Goal: Transaction & Acquisition: Purchase product/service

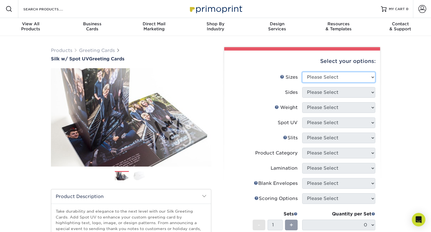
click at [338, 72] on select "Please Select 4.25" x 11" 5.5" x 8.5" 6" x 9" 6" x 12" 7" x 10" 8.5" x 11"" at bounding box center [338, 77] width 73 height 11
click at [372, 77] on select "Please Select 4.25" x 11" 5.5" x 8.5" 6" x 9" 6" x 12" 7" x 10" 8.5" x 11"" at bounding box center [338, 77] width 73 height 11
select select "4.25x11.00"
click at [302, 72] on select "Please Select 4.25" x 11" 5.5" x 8.5" 6" x 9" 6" x 12" 7" x 10" 8.5" x 11"" at bounding box center [338, 77] width 73 height 11
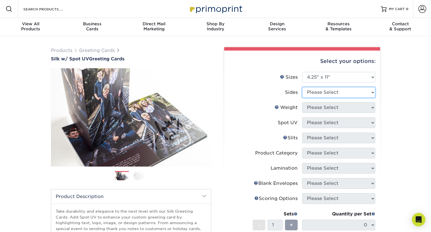
click at [365, 93] on select "Please Select Print Both Sides Print Front Only" at bounding box center [338, 92] width 73 height 11
select select "32d3c223-f82c-492b-b915-ba065a00862f"
click at [302, 87] on select "Please Select Print Both Sides Print Front Only" at bounding box center [338, 92] width 73 height 11
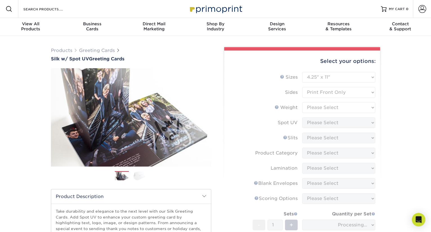
click at [365, 108] on form "Sizes Help Sizes Please Select 4.25" x 11" 5.5" x 8.5" 6" x 9" 6" x 12" 7" x 10…" at bounding box center [302, 173] width 147 height 202
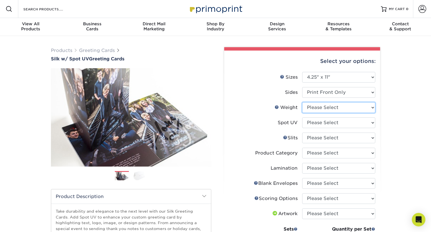
click at [366, 108] on select "Please Select 16PT" at bounding box center [338, 107] width 73 height 11
select select "16PT"
click at [302, 102] on select "Please Select 16PT" at bounding box center [338, 107] width 73 height 11
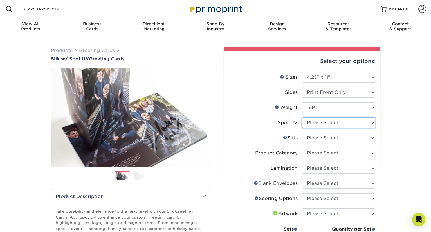
click at [350, 124] on select "Please Select Front Only" at bounding box center [338, 123] width 73 height 11
select select "1"
click at [302, 118] on select "Please Select Front Only" at bounding box center [338, 123] width 73 height 11
click at [286, 138] on link "Slits Help" at bounding box center [285, 137] width 5 height 5
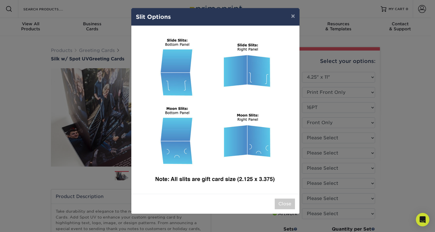
click at [408, 137] on div "× Slit Options Close" at bounding box center [217, 116] width 435 height 232
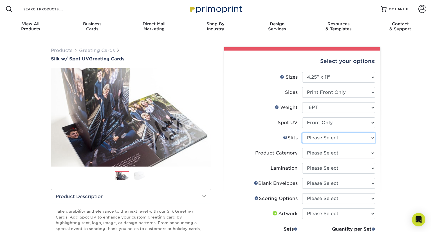
click at [361, 134] on select "Please Select Moon Slits Bottom Panel Moon Slits Right Panel No Gift Card Slits…" at bounding box center [338, 138] width 73 height 11
click at [302, 133] on select "Please Select Moon Slits Bottom Panel Moon Slits Right Panel No Gift Card Slits…" at bounding box center [338, 138] width 73 height 11
click at [334, 153] on select "Please Select Greeting Cards" at bounding box center [338, 153] width 73 height 11
select select "b7f8198f-f281-4438-a52e-cd7a5c5c0cfc"
click at [302, 148] on select "Please Select Greeting Cards" at bounding box center [338, 153] width 73 height 11
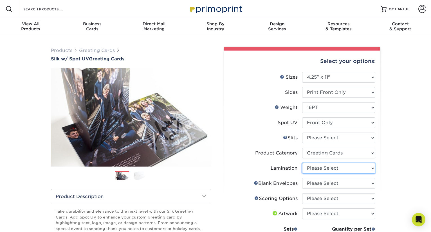
click at [330, 169] on select "Please Select Silk" at bounding box center [338, 168] width 73 height 11
select select "ccacb42f-45f7-42d3-bbd3-7c8421cf37f0"
click at [302, 163] on select "Please Select Silk" at bounding box center [338, 168] width 73 height 11
click at [328, 184] on select "Please Select No Blank Envelopes Yes 500 Envelopes A2 Yes 1000 Envelopes A2 Yes…" at bounding box center [338, 183] width 73 height 11
select select "9f137334-7cf0-4a73-8a74-a4df662606ea"
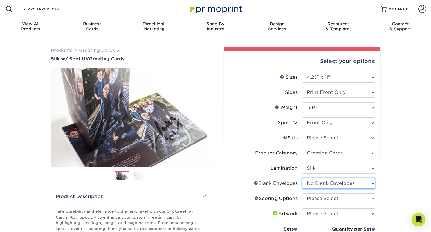
click at [302, 178] on select "Please Select No Blank Envelopes Yes 500 Envelopes A2 Yes 1000 Envelopes A2 Yes…" at bounding box center [338, 183] width 73 height 11
click at [333, 201] on select "Please Select Score in Half" at bounding box center [338, 199] width 73 height 11
select select "b23166fa-223a-4016-b2d3-d3438452c7d9"
click at [302, 194] on select "Please Select Score in Half" at bounding box center [338, 199] width 73 height 11
click at [391, 187] on div "Products Greeting Cards Silk w/ Spot UV Greeting Cards Previous Next /" at bounding box center [215, 205] width 431 height 339
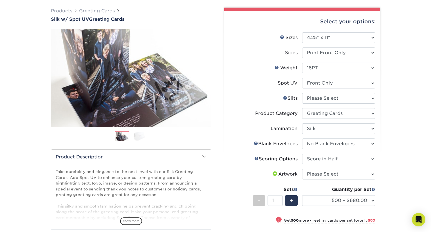
scroll to position [52, 0]
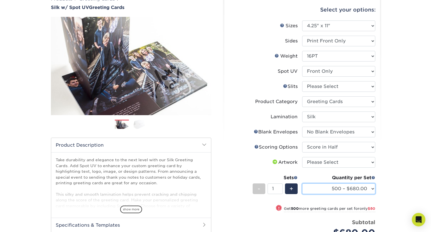
click at [374, 192] on select "500 – $680.00 1000 – $760.00 2500 – $1750.00 5000 – $2914.00 10000 – $5599.00" at bounding box center [338, 189] width 73 height 11
select select "500 – $680.00"
